Goal: Check status: Check status

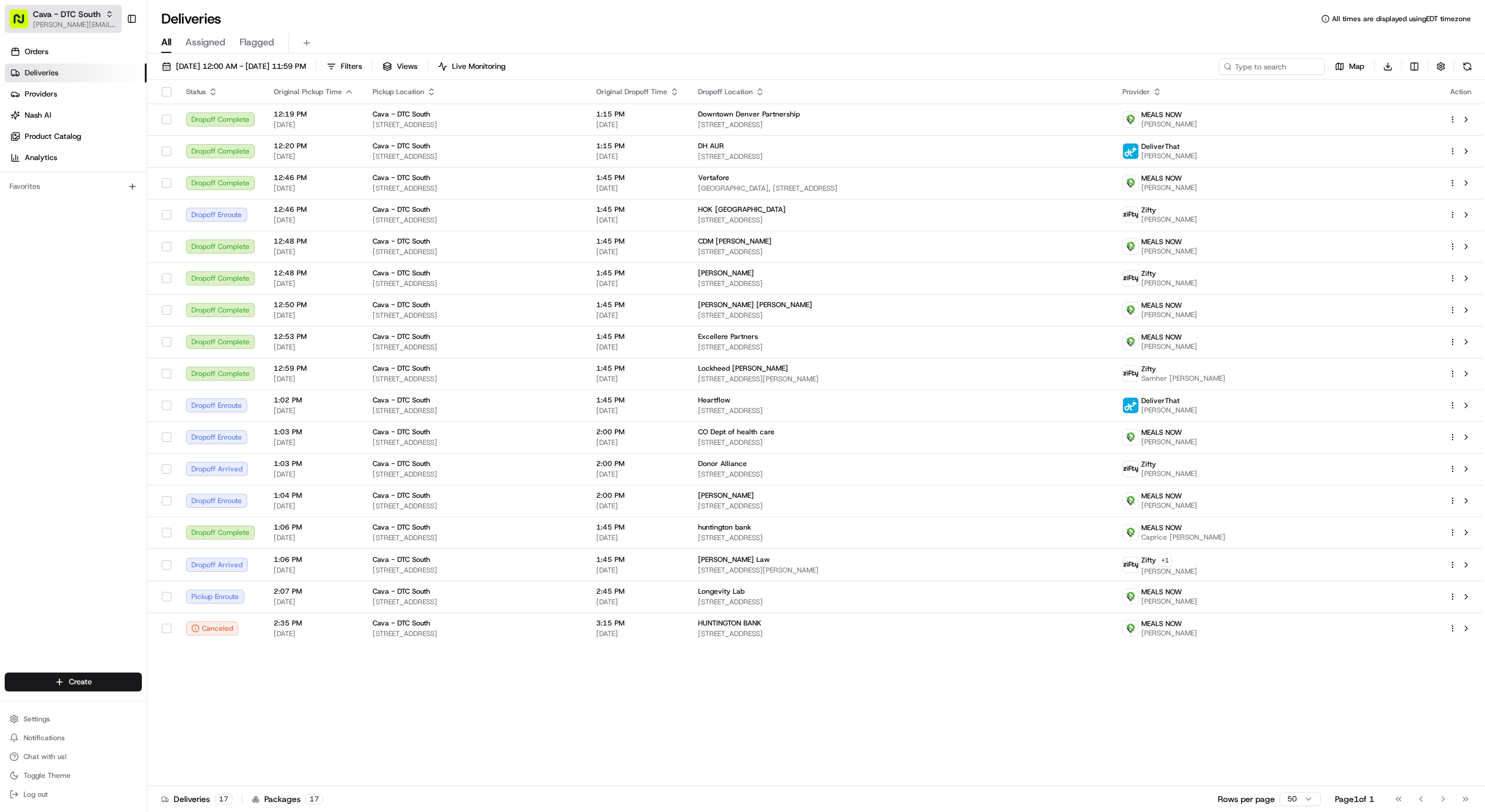
click at [56, 20] on span "[PERSON_NAME][EMAIL_ADDRESS][DOMAIN_NAME]" at bounding box center [75, 25] width 84 height 9
type input "emory"
click at [187, 56] on span "Cava - Emory" at bounding box center [174, 62] width 48 height 11
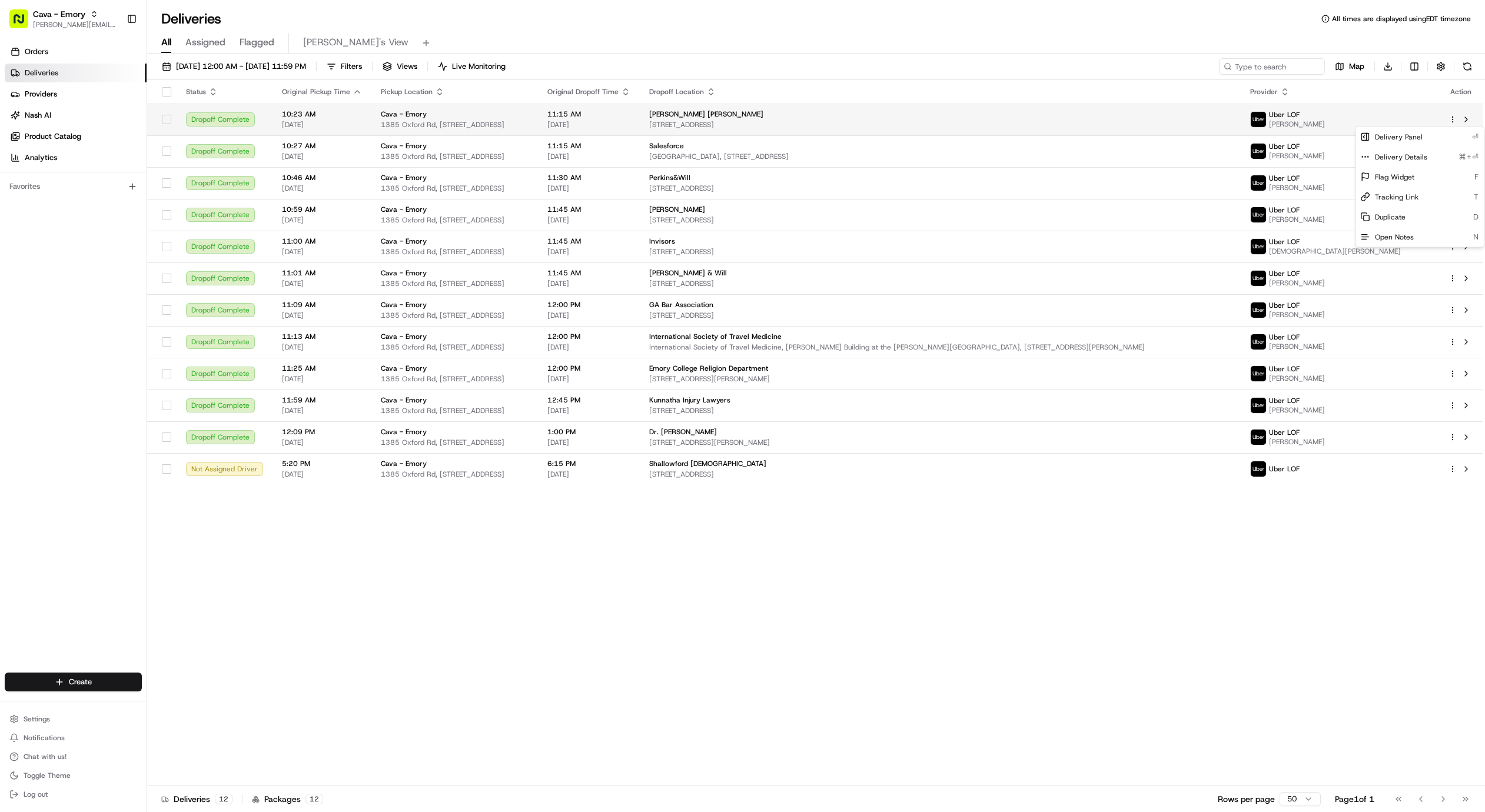
click at [1452, 119] on html "Cava - Emory [EMAIL_ADDRESS][DOMAIN_NAME] Toggle Sidebar Orders Deliveries Prov…" at bounding box center [742, 406] width 1485 height 812
click at [1433, 134] on div "Delivery Panel ⏎" at bounding box center [1420, 137] width 128 height 20
drag, startPoint x: 1122, startPoint y: 53, endPoint x: 1238, endPoint y: 120, distance: 134.0
click at [1122, 53] on div "08/20/2025 12:00 AM - 08/20/2025 11:59 PM Filters Views Live Monitoring Map Dow…" at bounding box center [816, 433] width 1338 height 761
click at [1453, 151] on html "Cava - Emory [EMAIL_ADDRESS][DOMAIN_NAME] Toggle Sidebar Orders Deliveries Prov…" at bounding box center [742, 406] width 1485 height 812
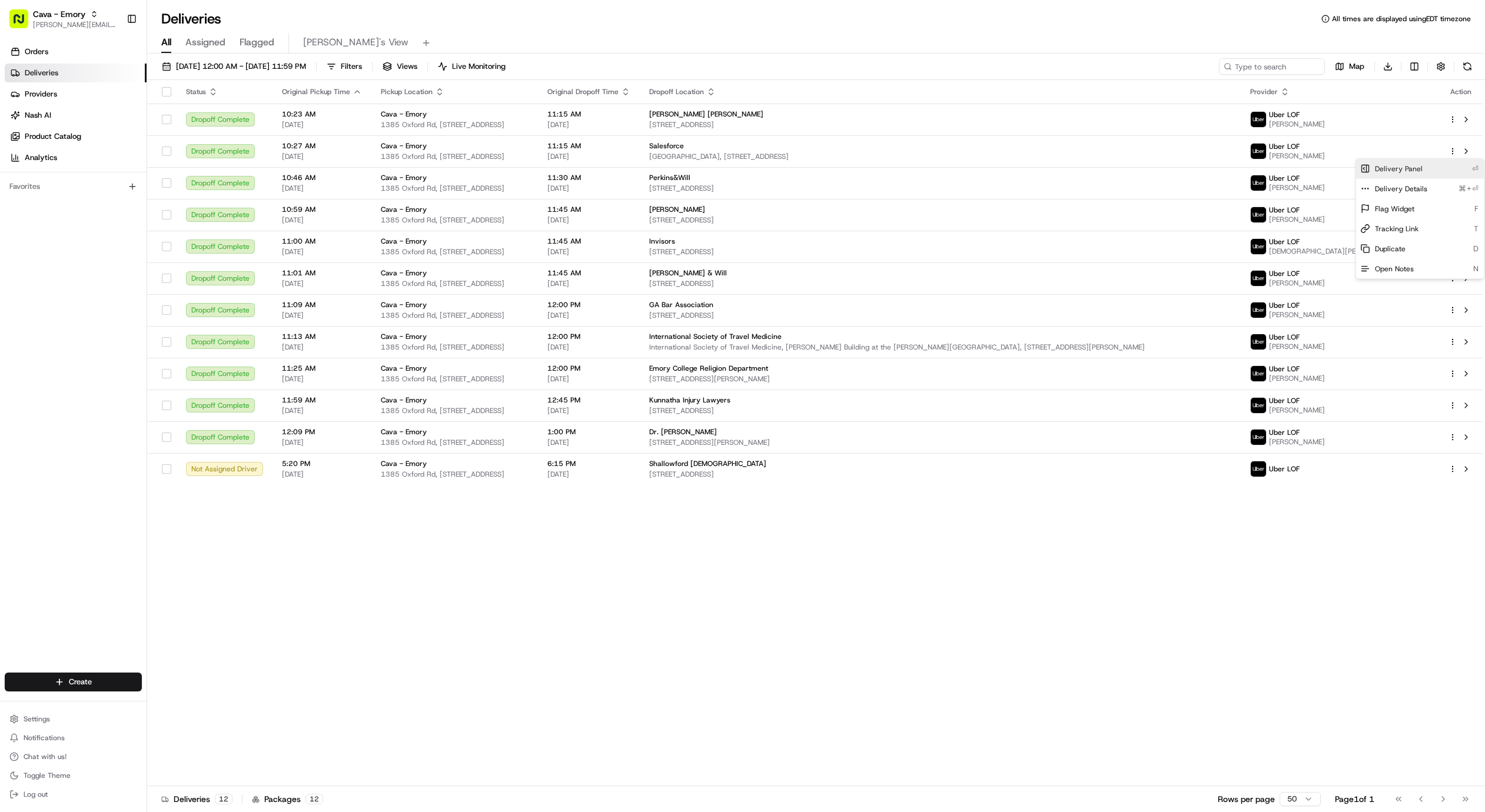
click at [1446, 174] on div "Delivery Panel ⏎" at bounding box center [1420, 169] width 128 height 20
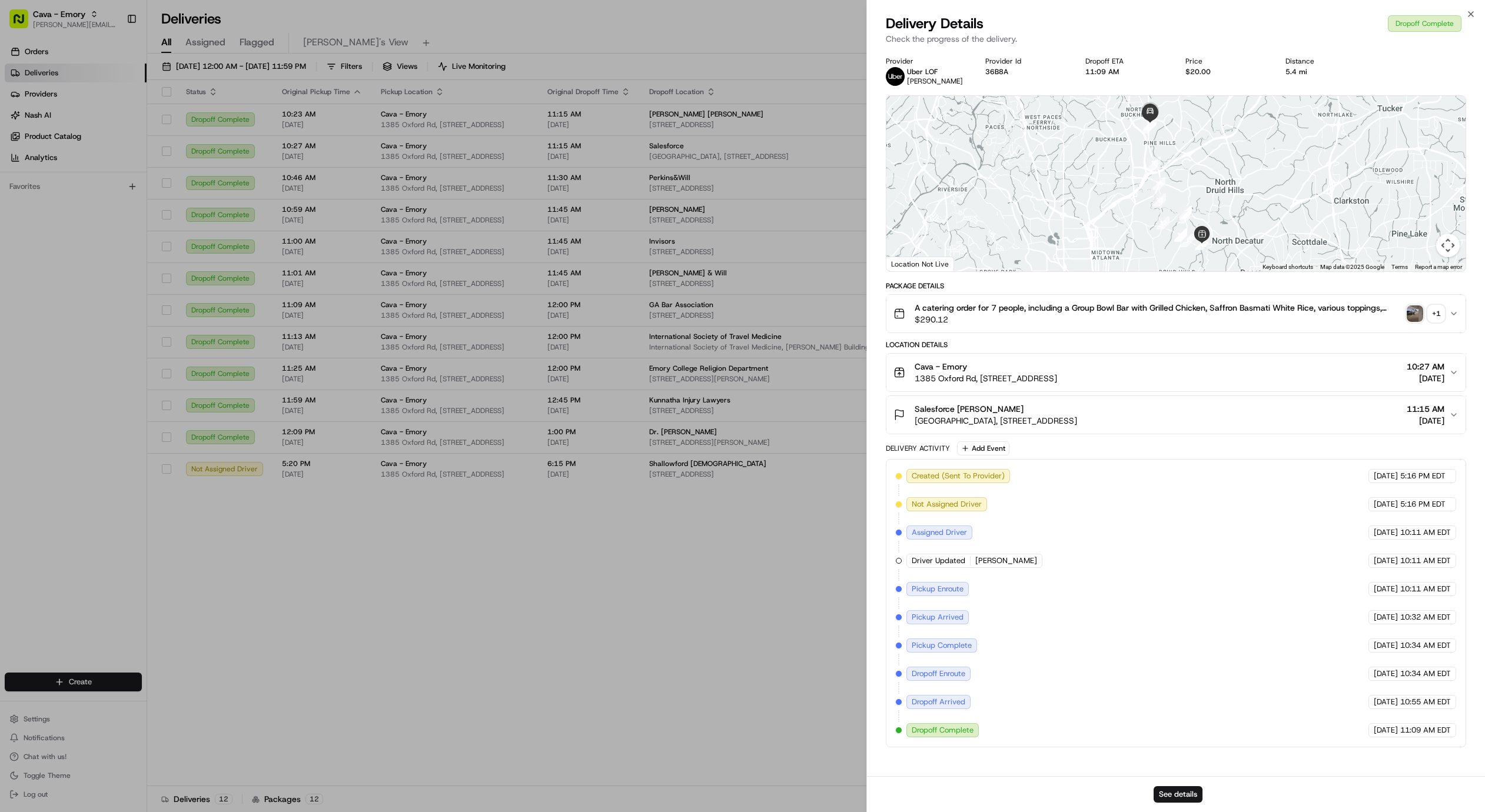
click at [1229, 373] on div "Cava - Emory 1385 Oxford Rd, 1385 Oxford Rd NE, Atlanta, GA 30307, USA 10:27 AM…" at bounding box center [1171, 372] width 556 height 24
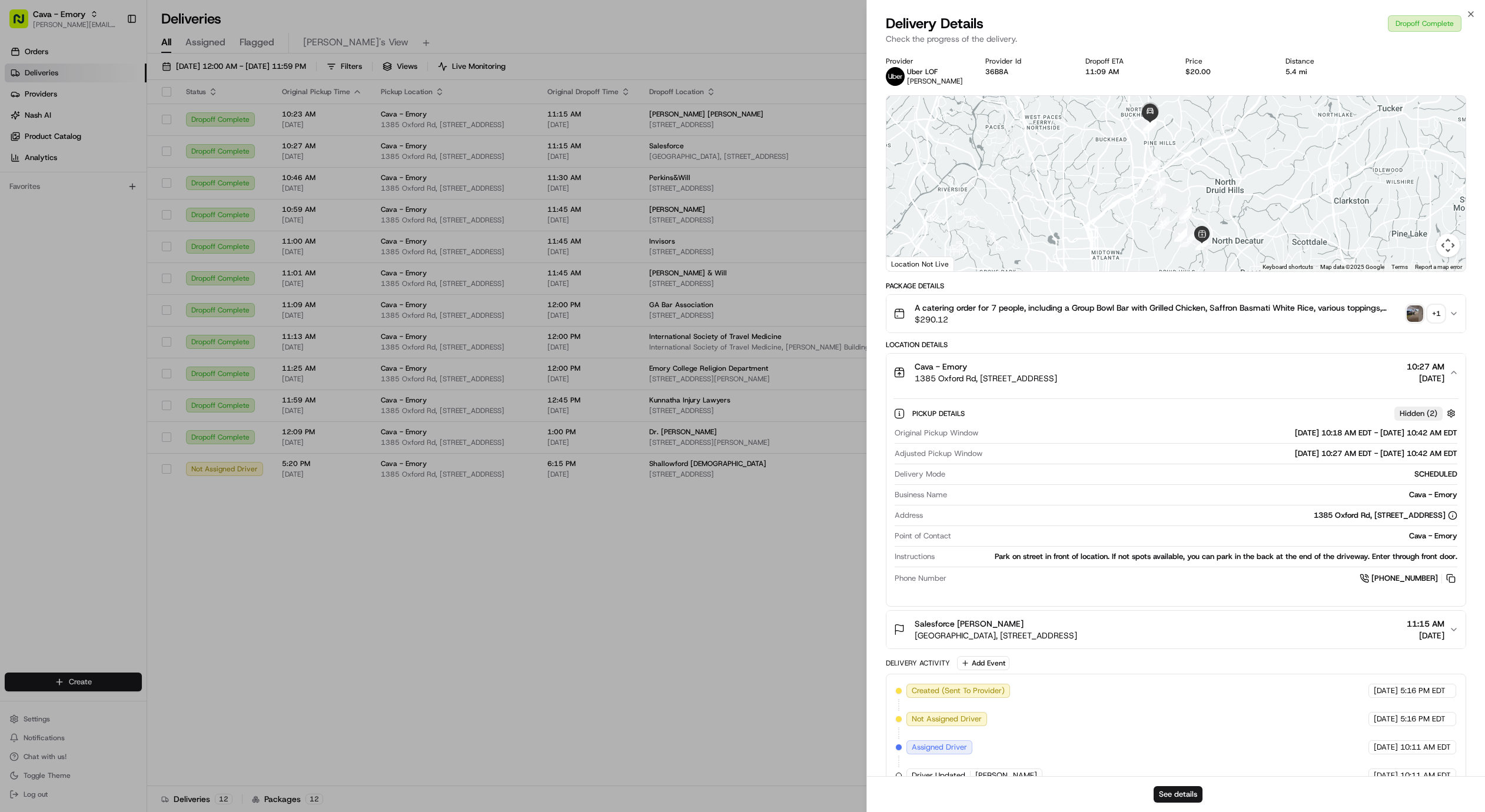
click at [1230, 373] on div "Cava - Emory 1385 Oxford Rd, 1385 Oxford Rd NE, Atlanta, GA 30307, USA 10:27 AM…" at bounding box center [1171, 372] width 556 height 24
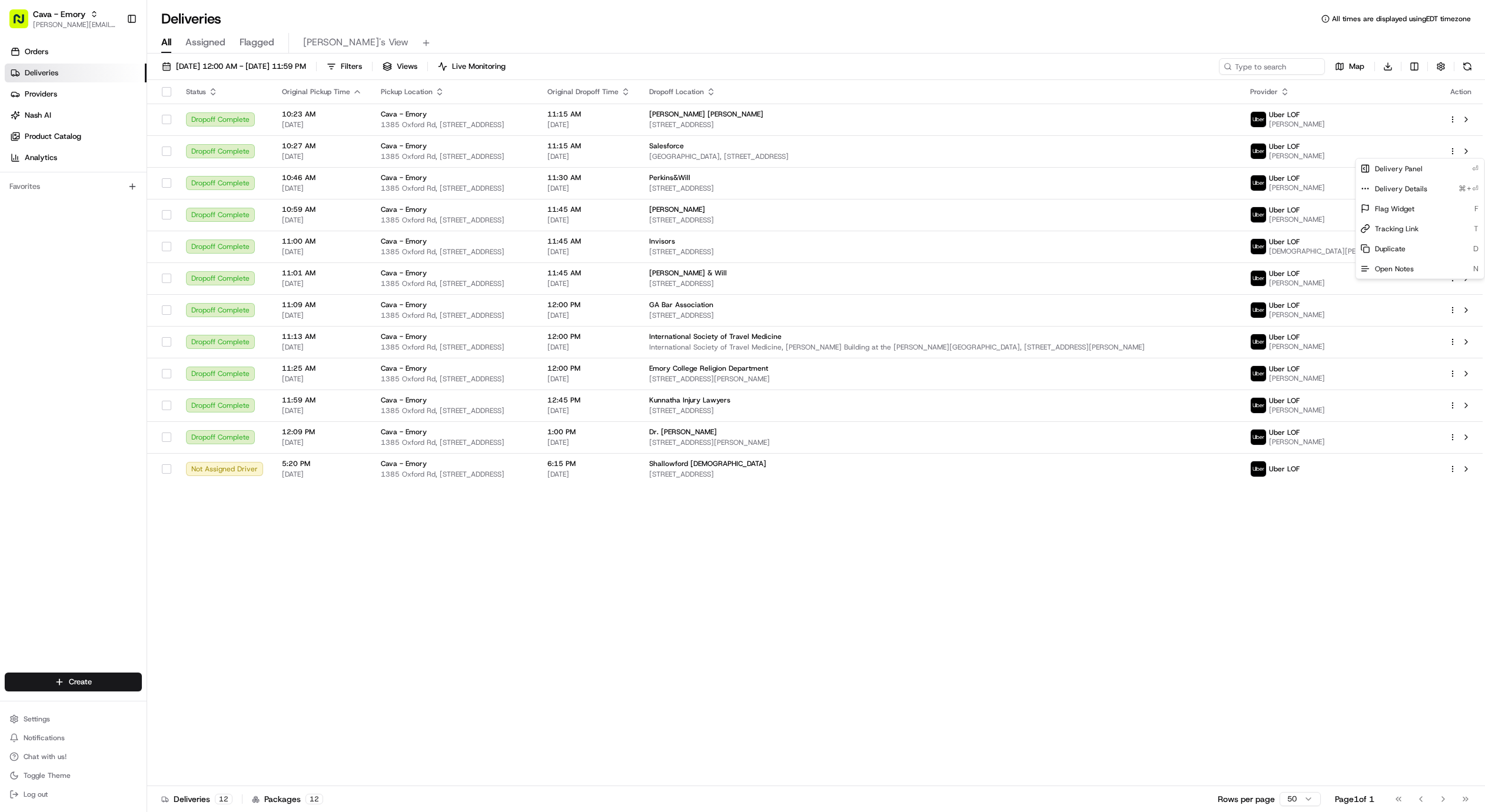
drag, startPoint x: 579, startPoint y: 567, endPoint x: 584, endPoint y: 563, distance: 6.4
click at [579, 567] on div "Status Original Pickup Time Pickup Location Original Dropoff Time Dropoff Locat…" at bounding box center [814, 433] width 1335 height 706
click at [1455, 180] on html "Cava - Emory [EMAIL_ADDRESS][DOMAIN_NAME] Toggle Sidebar Orders Deliveries Prov…" at bounding box center [742, 406] width 1485 height 812
click at [1446, 205] on div "Delivery Panel ⏎" at bounding box center [1420, 200] width 128 height 20
click at [66, 17] on span "Cava - Emory" at bounding box center [59, 14] width 52 height 12
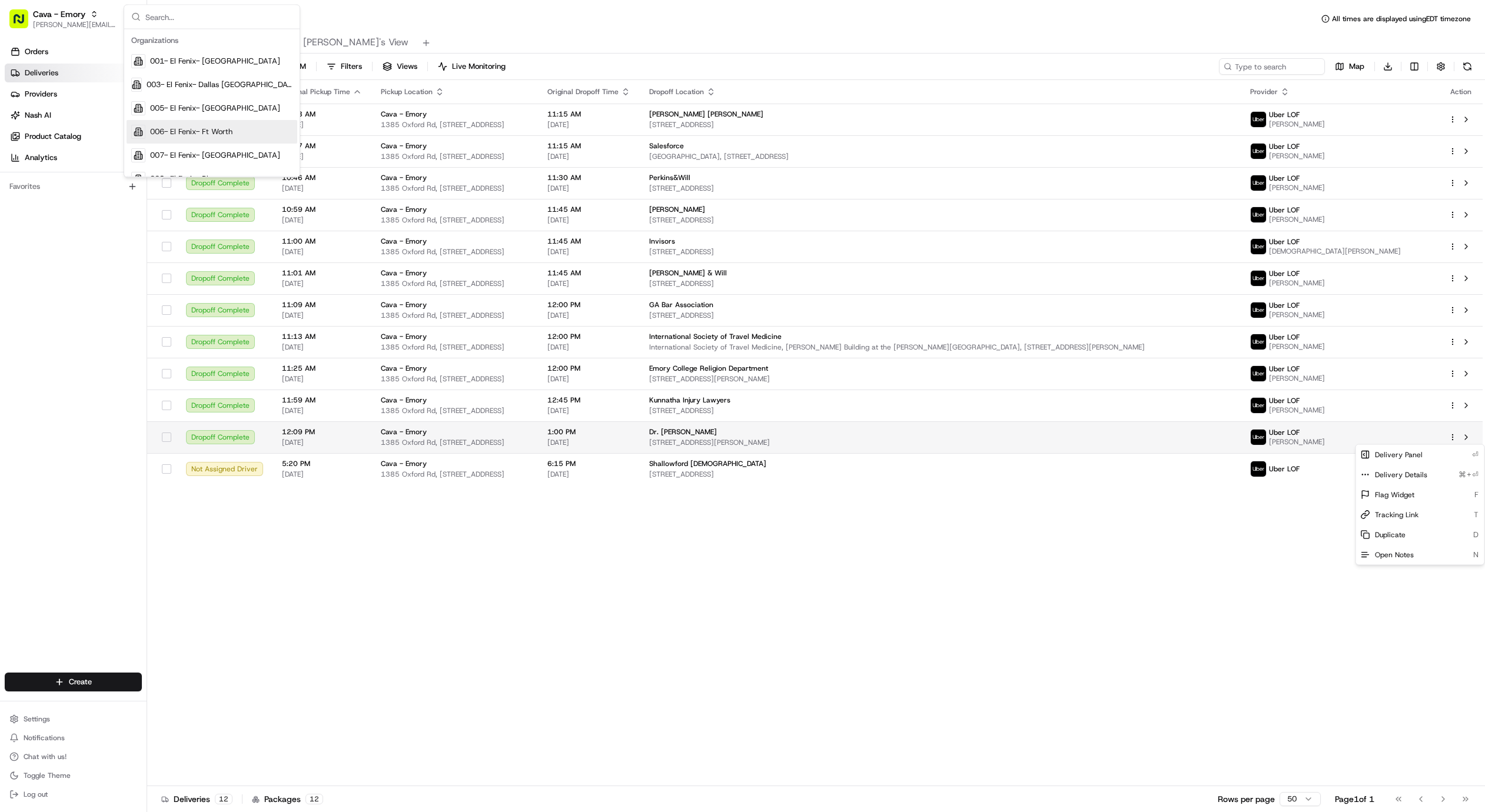
click at [1450, 438] on html "Cava - Emory [EMAIL_ADDRESS][DOMAIN_NAME] Toggle Sidebar Orders Deliveries Prov…" at bounding box center [742, 406] width 1485 height 812
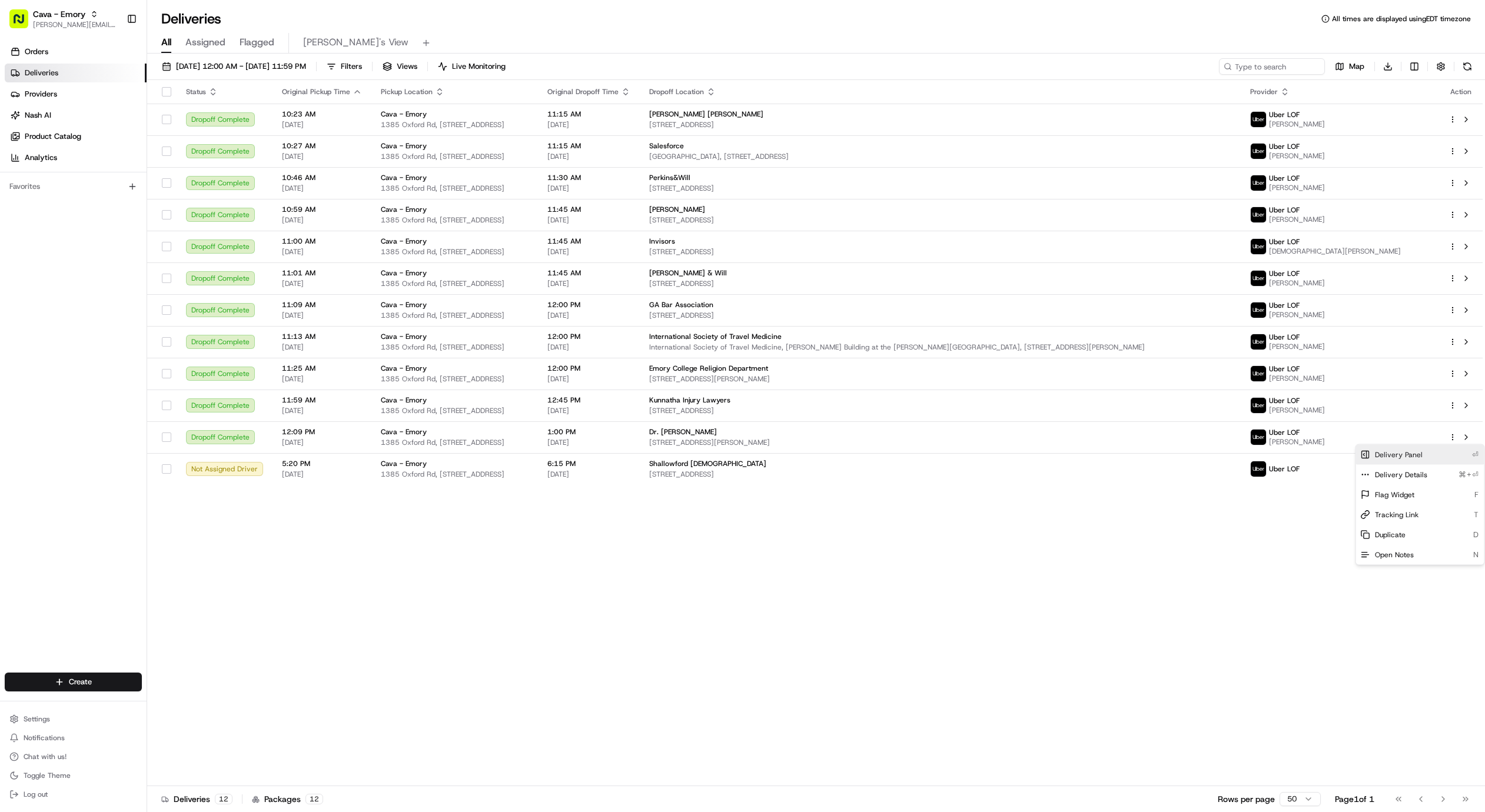
click at [1436, 452] on div "Delivery Panel ⏎" at bounding box center [1420, 455] width 128 height 20
drag, startPoint x: 653, startPoint y: 561, endPoint x: 220, endPoint y: 256, distance: 529.6
click at [58, 17] on span "Cava - Emory" at bounding box center [59, 14] width 52 height 12
click at [58, 18] on span "Cava - Emory" at bounding box center [59, 14] width 52 height 12
type input "red's be"
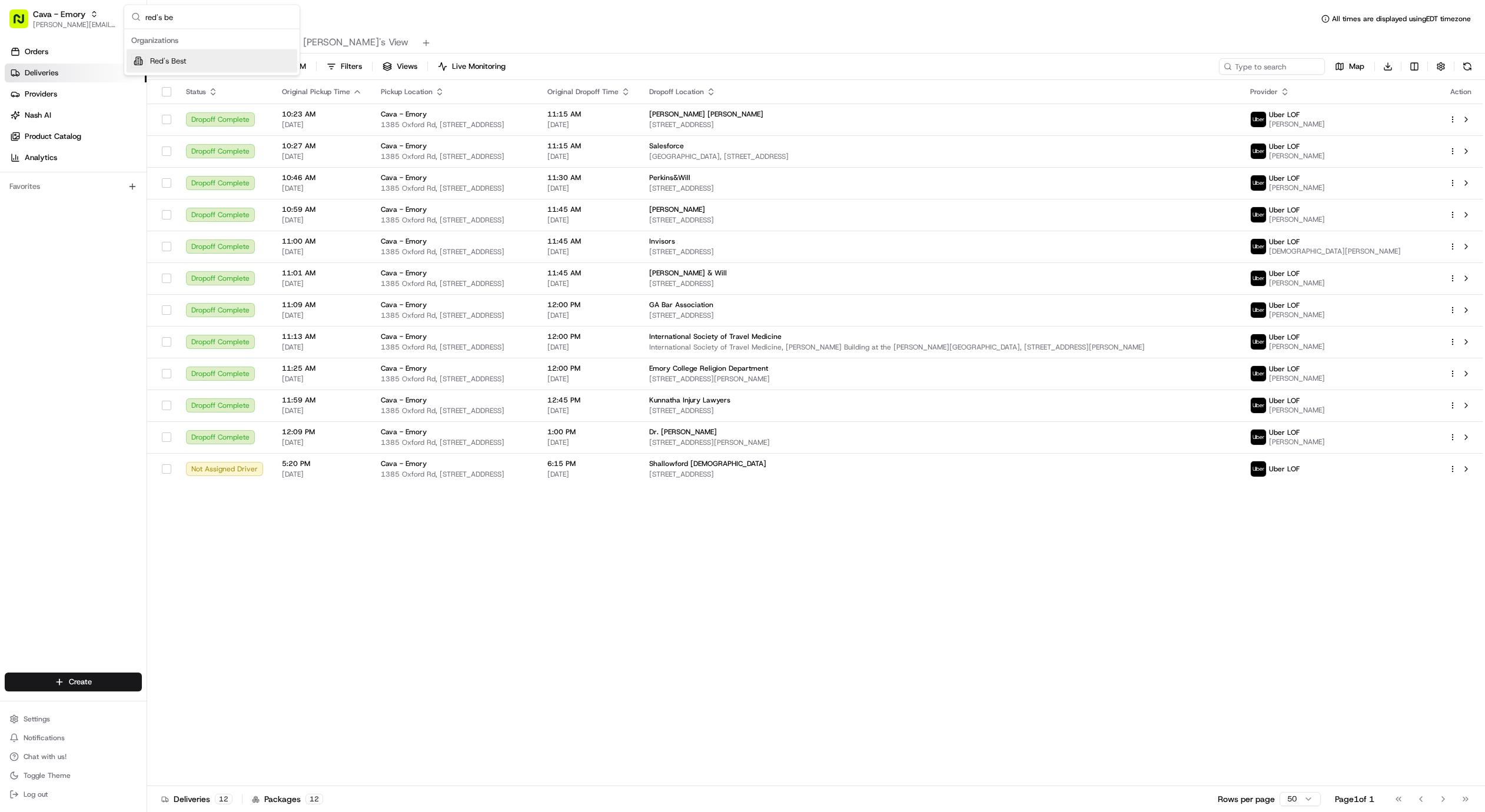
click at [180, 67] on div "Red's Best" at bounding box center [213, 62] width 171 height 24
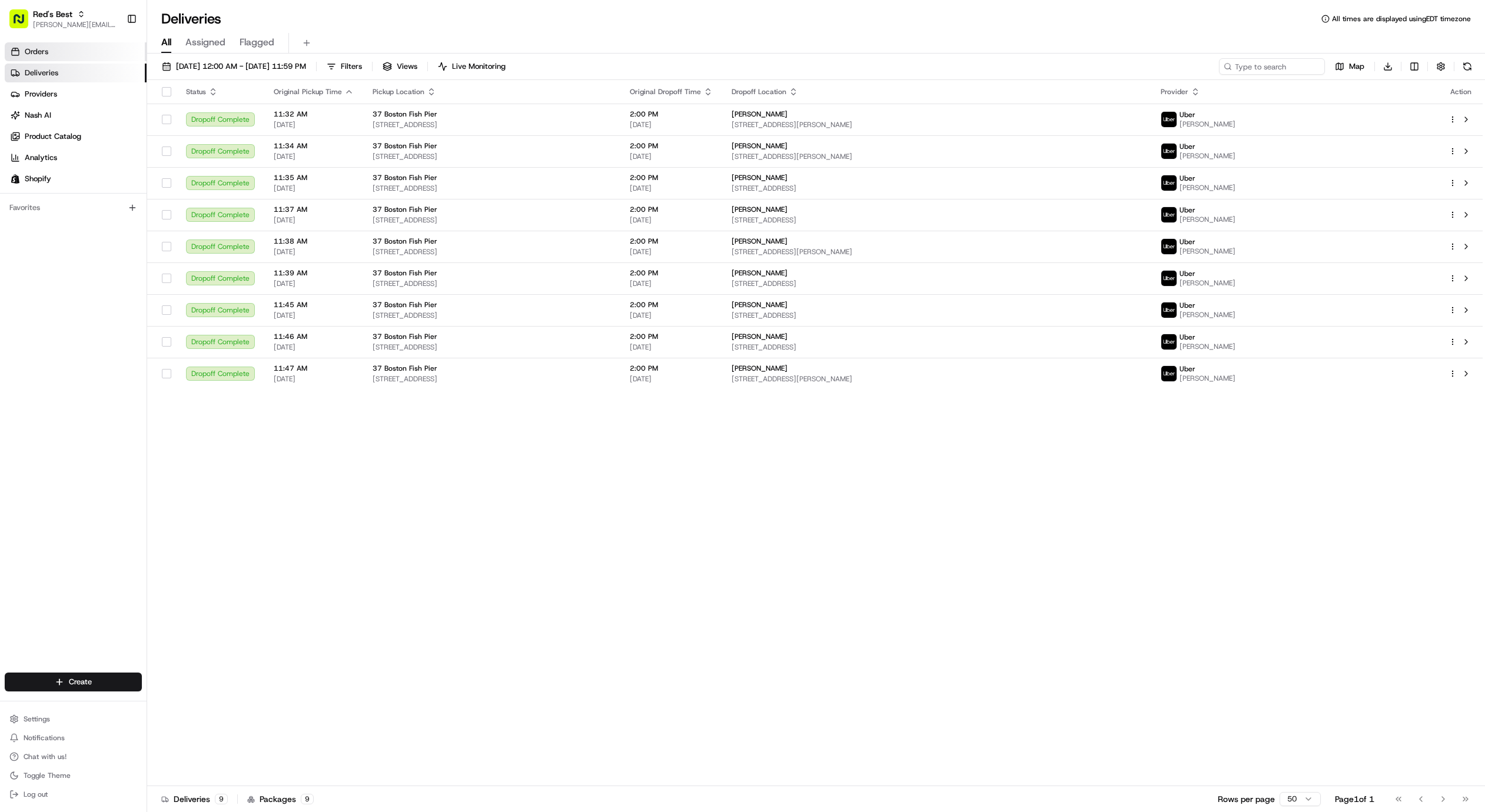
click at [59, 60] on link "Orders" at bounding box center [75, 51] width 142 height 18
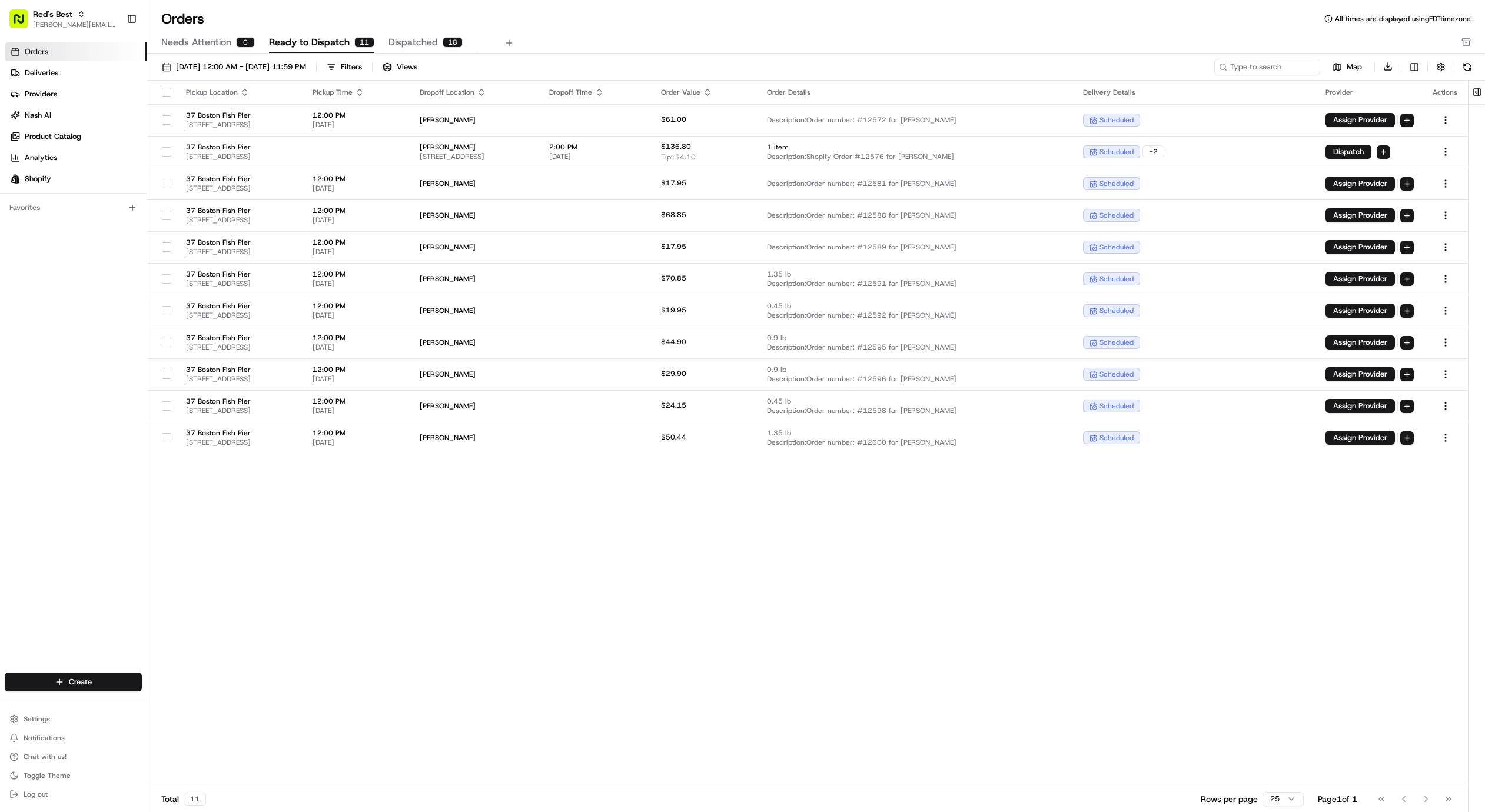
click at [308, 16] on div "Orders All times are displayed using EDT timezone" at bounding box center [816, 18] width 1338 height 18
click at [413, 41] on span "Dispatched" at bounding box center [413, 41] width 50 height 14
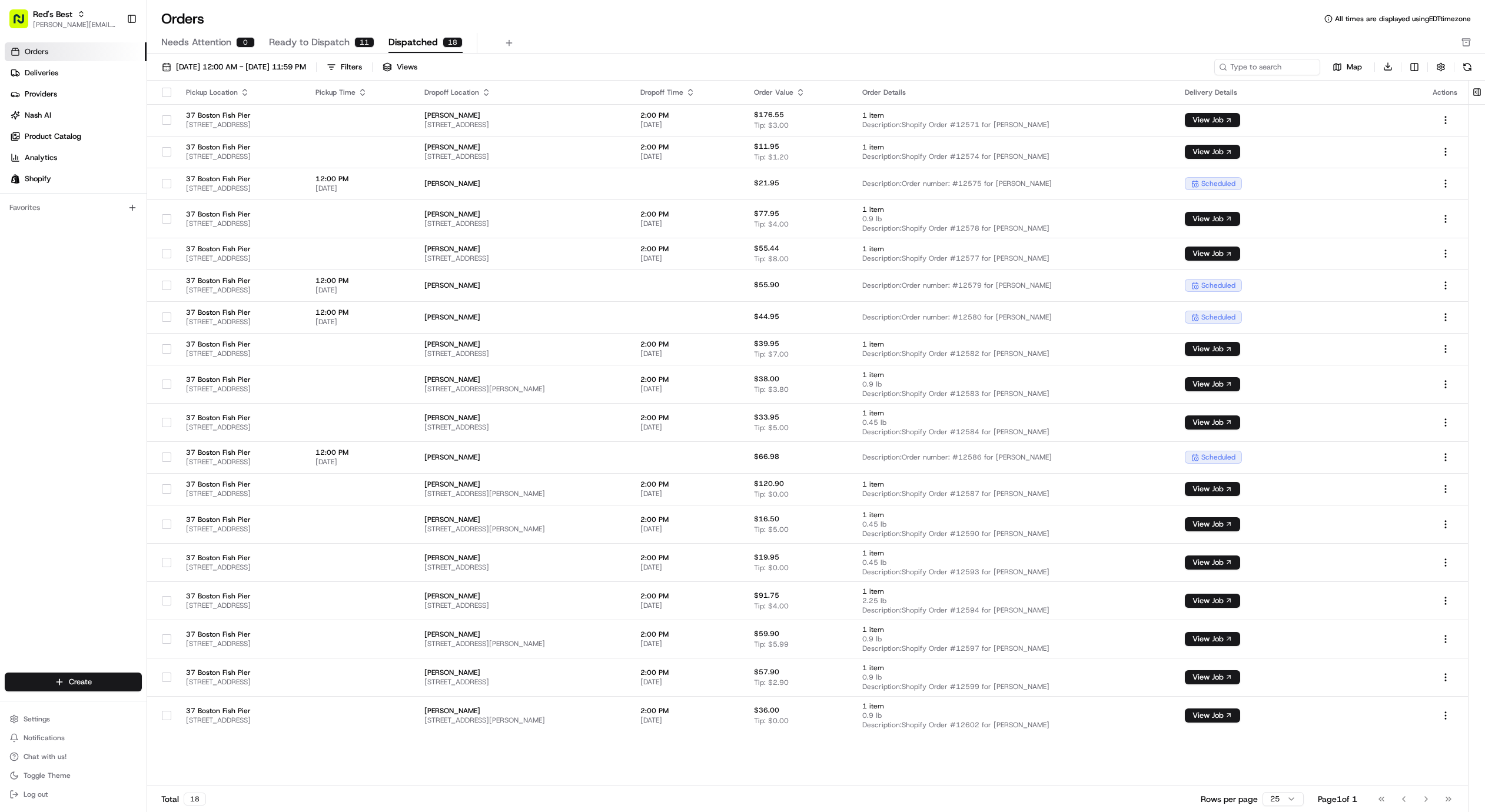
click at [297, 40] on span "Ready to Dispatch" at bounding box center [309, 41] width 81 height 14
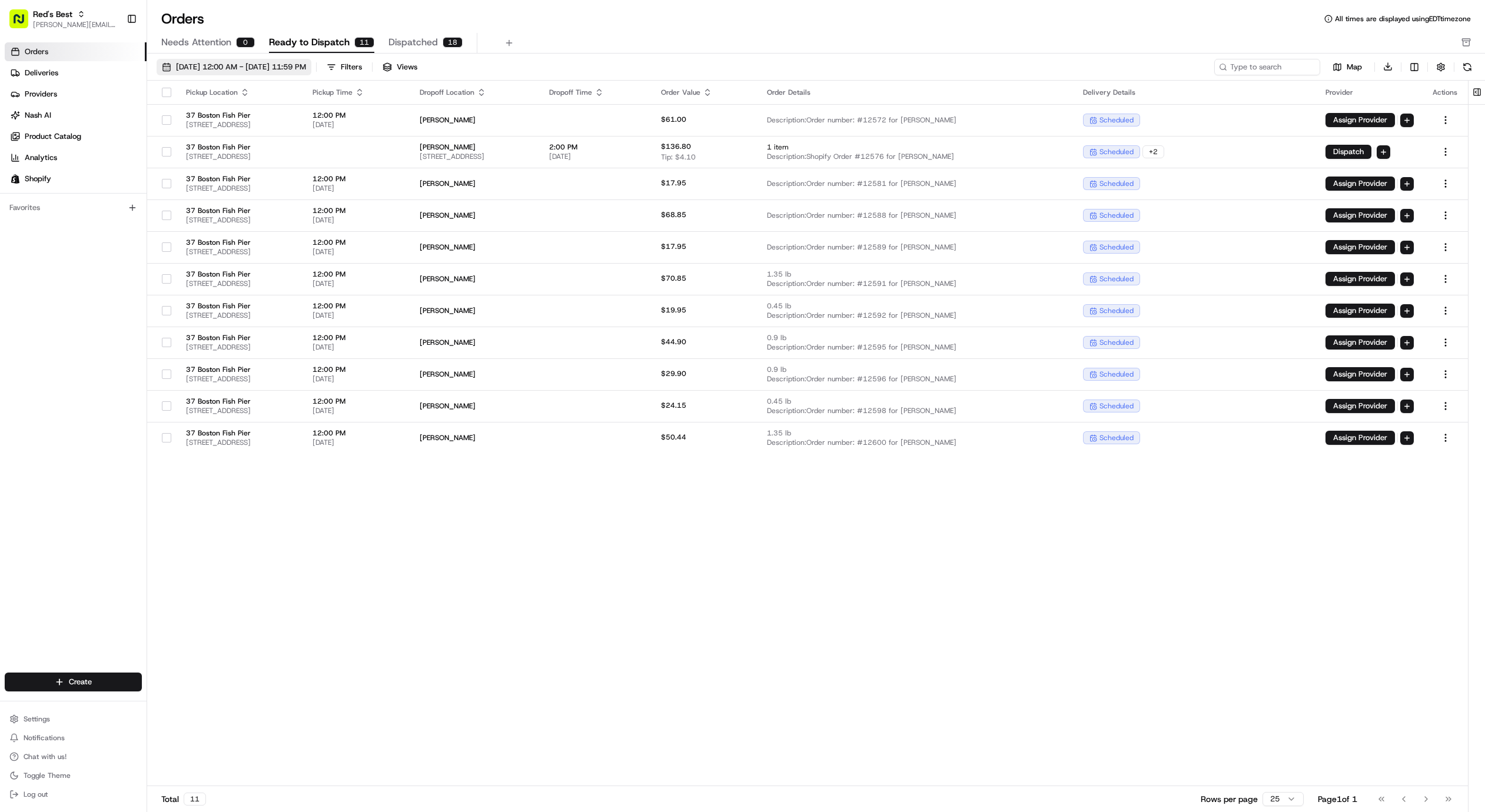
click at [306, 66] on span "[DATE] 12:00 AM - [DATE] 11:59 PM" at bounding box center [240, 67] width 130 height 11
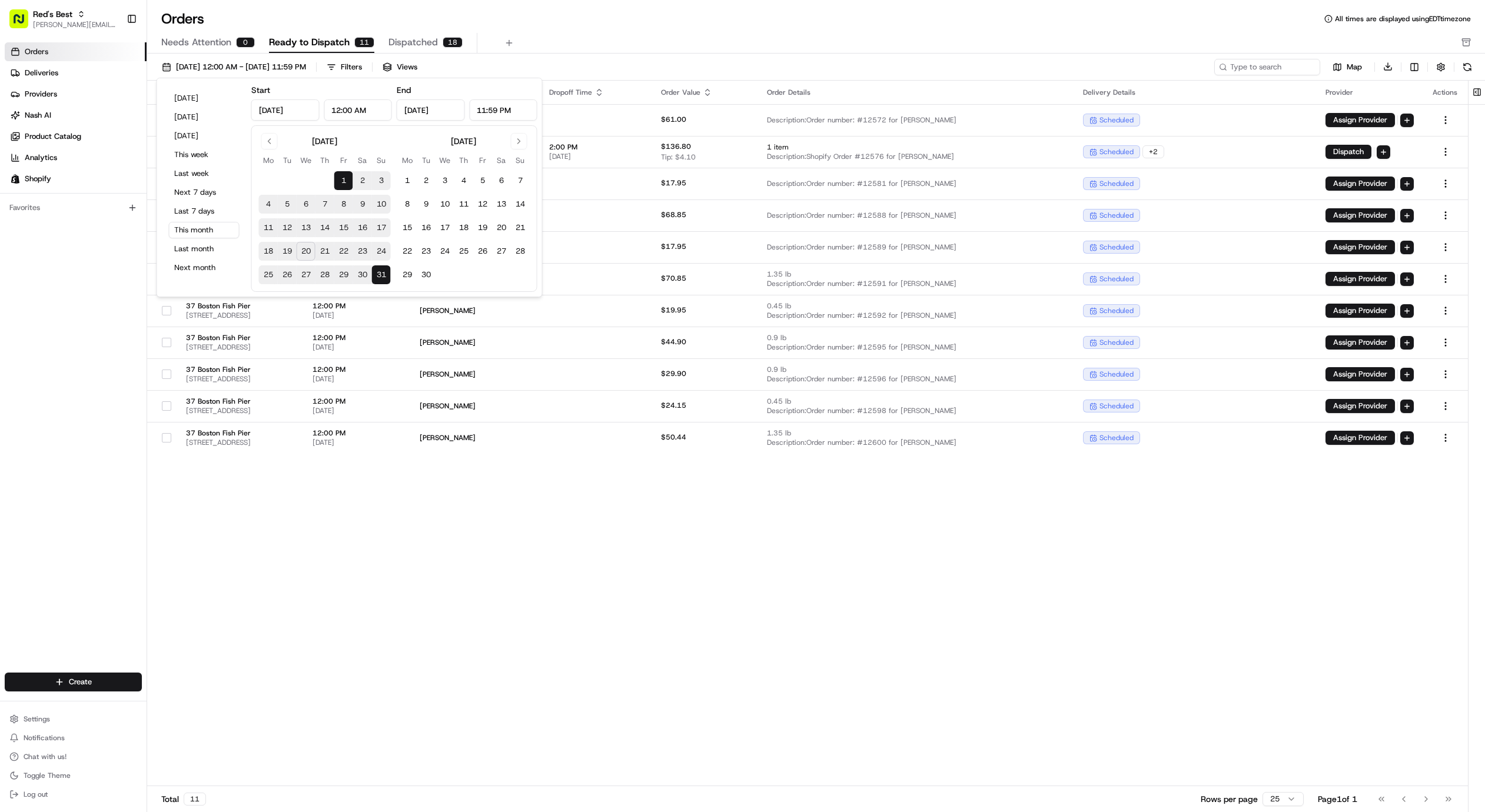
click at [301, 251] on button "20" at bounding box center [305, 251] width 18 height 18
type input "[DATE]"
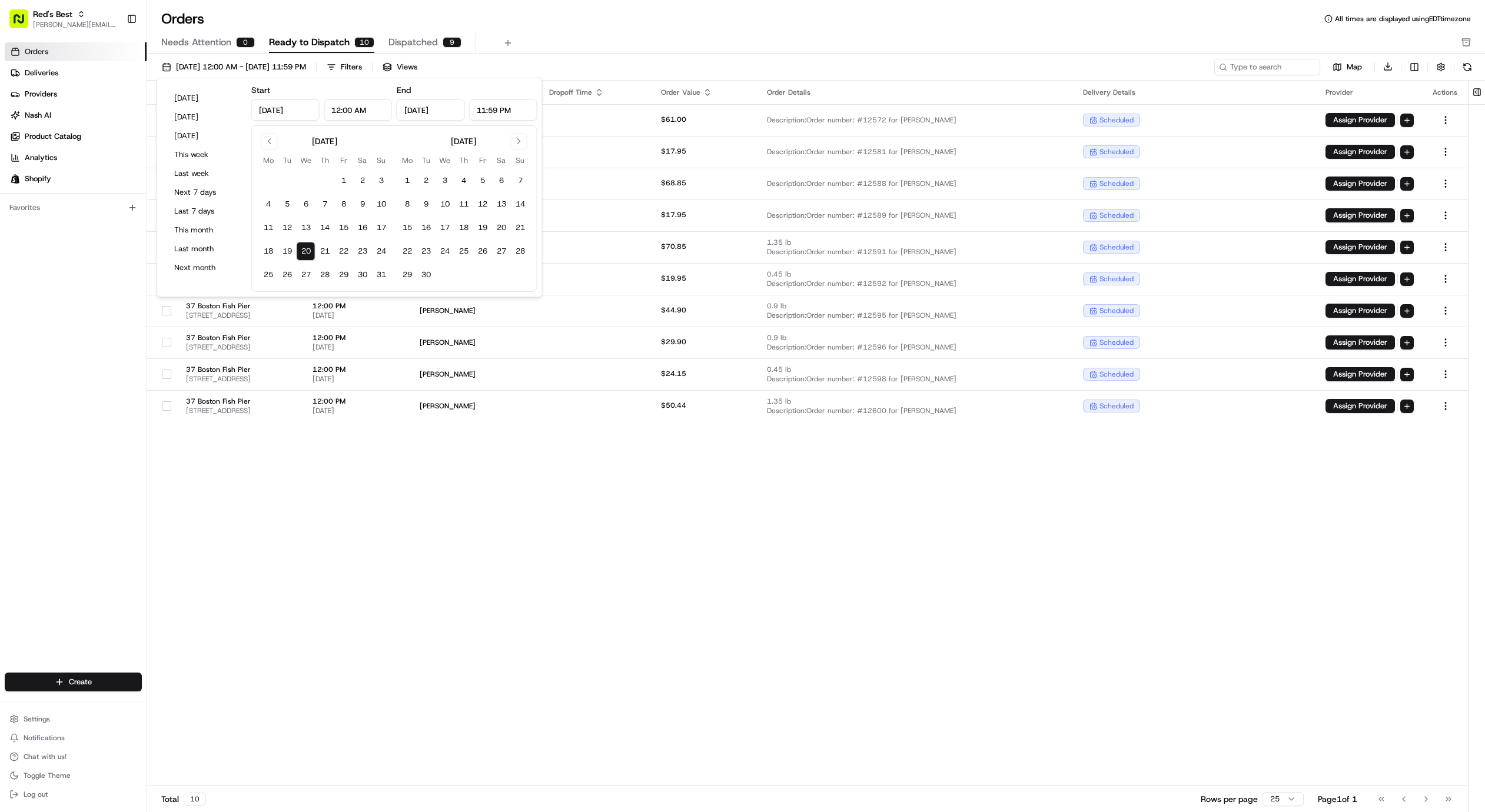
click at [505, 17] on div "Orders All times are displayed using EDT timezone" at bounding box center [816, 18] width 1338 height 18
